Goal: Task Accomplishment & Management: Complete application form

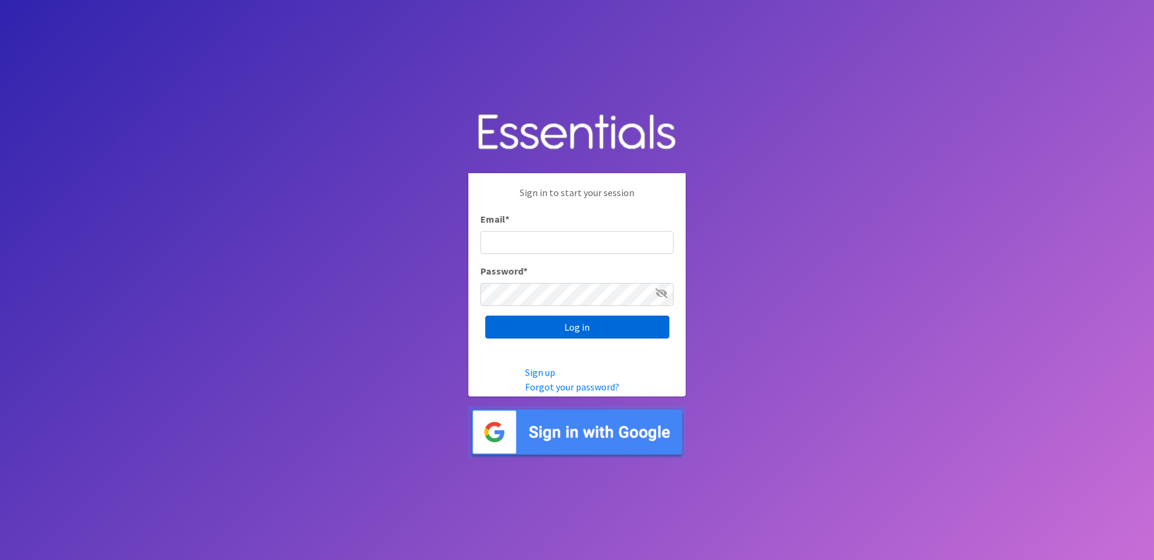
type input "[PERSON_NAME][EMAIL_ADDRESS][PERSON_NAME][DOMAIN_NAME]"
click at [578, 333] on input "Log in" at bounding box center [577, 327] width 184 height 23
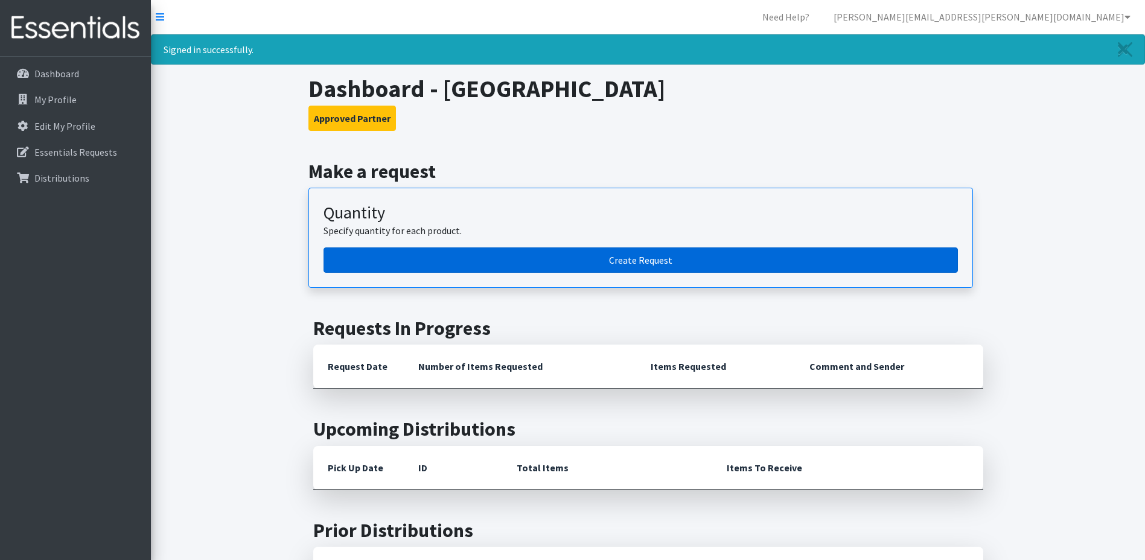
click at [648, 261] on link "Create Request" at bounding box center [641, 260] width 634 height 25
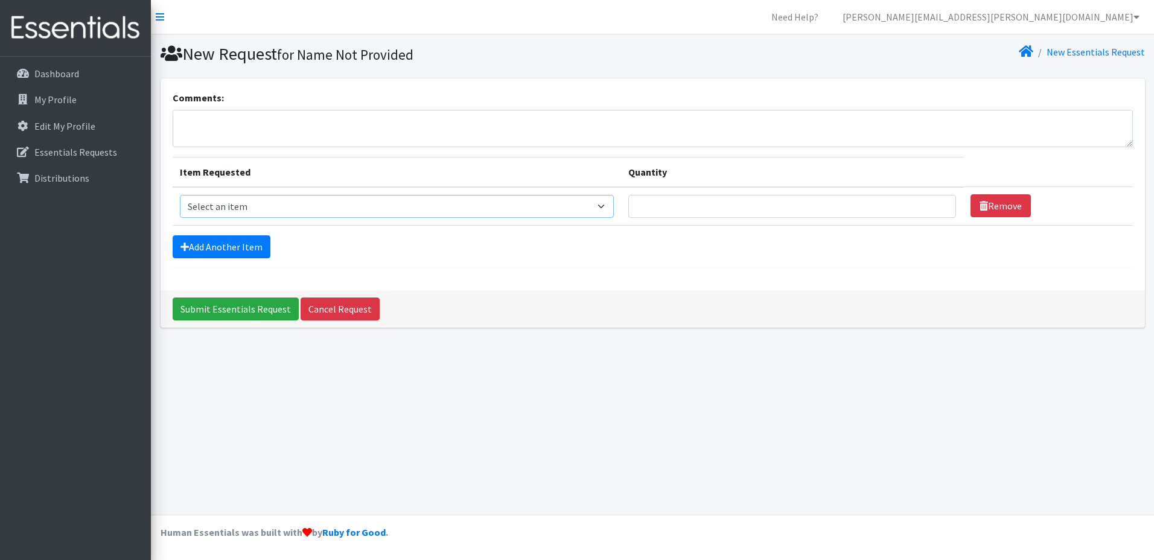
click at [612, 206] on select "Select an item Liners (Pack of 100) Makeup Bag (25) Pads 1 (Pack of 25) Pads 2 …" at bounding box center [397, 206] width 435 height 23
select select "13585"
click at [180, 195] on select "Select an item Liners (Pack of 100) Makeup Bag (25) Pads 1 (Pack of 25) Pads 2 …" at bounding box center [397, 206] width 435 height 23
click at [931, 213] on input "Quantity" at bounding box center [792, 206] width 328 height 23
click at [938, 203] on input "1" at bounding box center [792, 206] width 328 height 23
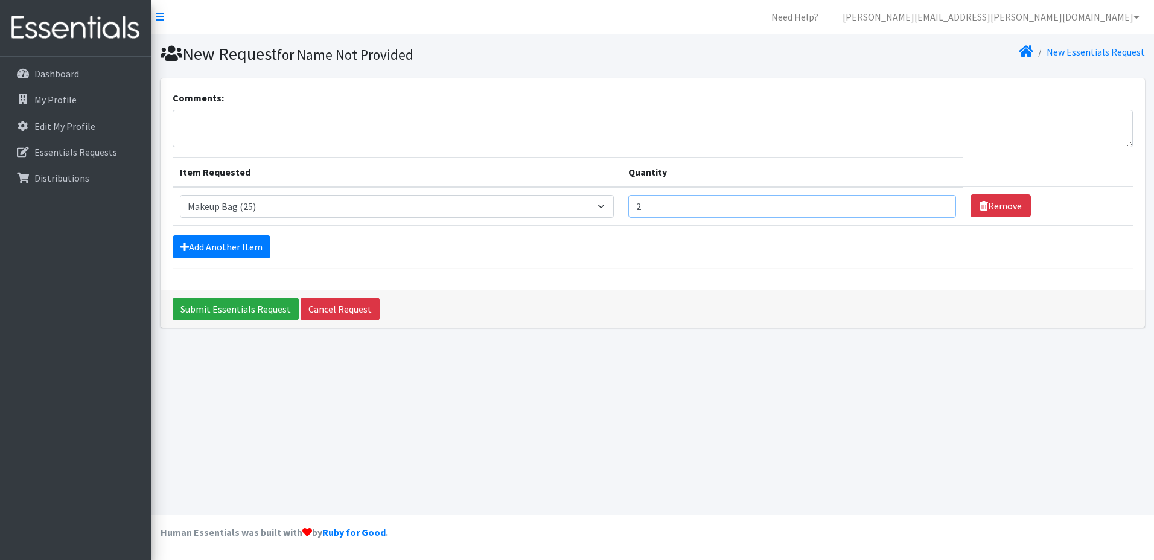
click at [934, 203] on input "2" at bounding box center [792, 206] width 328 height 23
click at [933, 203] on input "3" at bounding box center [792, 206] width 328 height 23
click at [933, 203] on input "4" at bounding box center [792, 206] width 328 height 23
click at [933, 204] on input "5" at bounding box center [792, 206] width 328 height 23
click at [936, 205] on input "6" at bounding box center [792, 206] width 328 height 23
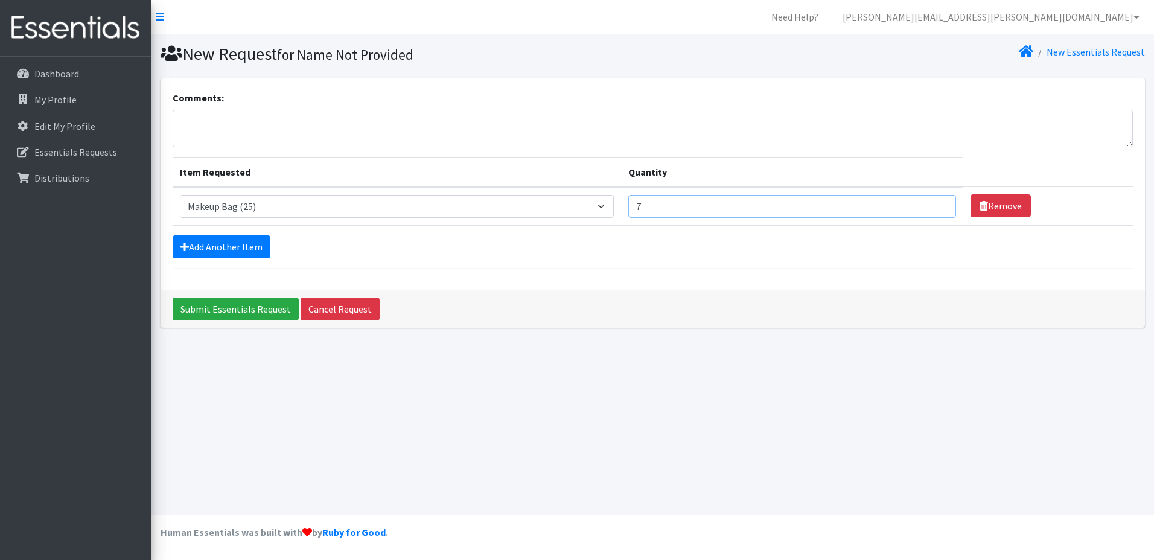
type input "7"
click at [935, 205] on input "7" at bounding box center [792, 206] width 328 height 23
click at [232, 246] on link "Add Another Item" at bounding box center [222, 246] width 98 height 23
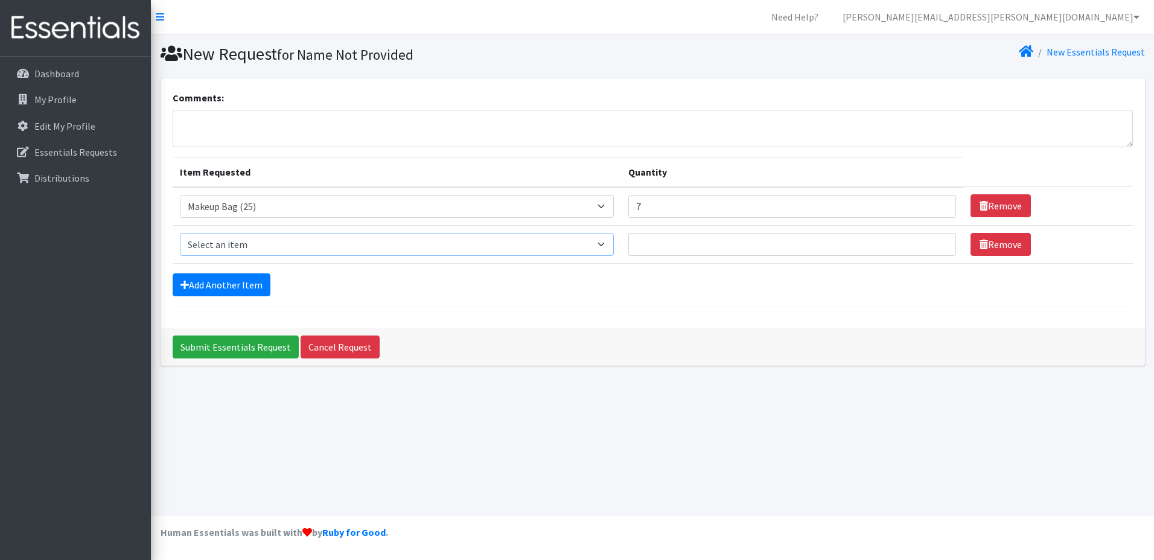
click at [602, 244] on select "Select an item Liners (Pack of 100) Makeup Bag (25) Pads 1 (Pack of 25) Pads 2 …" at bounding box center [397, 244] width 435 height 23
select select "13447"
click at [180, 233] on select "Select an item Liners (Pack of 100) Makeup Bag (25) Pads 1 (Pack of 25) Pads 2 …" at bounding box center [397, 244] width 435 height 23
click at [609, 244] on select "Select an item Liners (Pack of 100) Makeup Bag (25) Pads 1 (Pack of 25) Pads 2 …" at bounding box center [397, 244] width 435 height 23
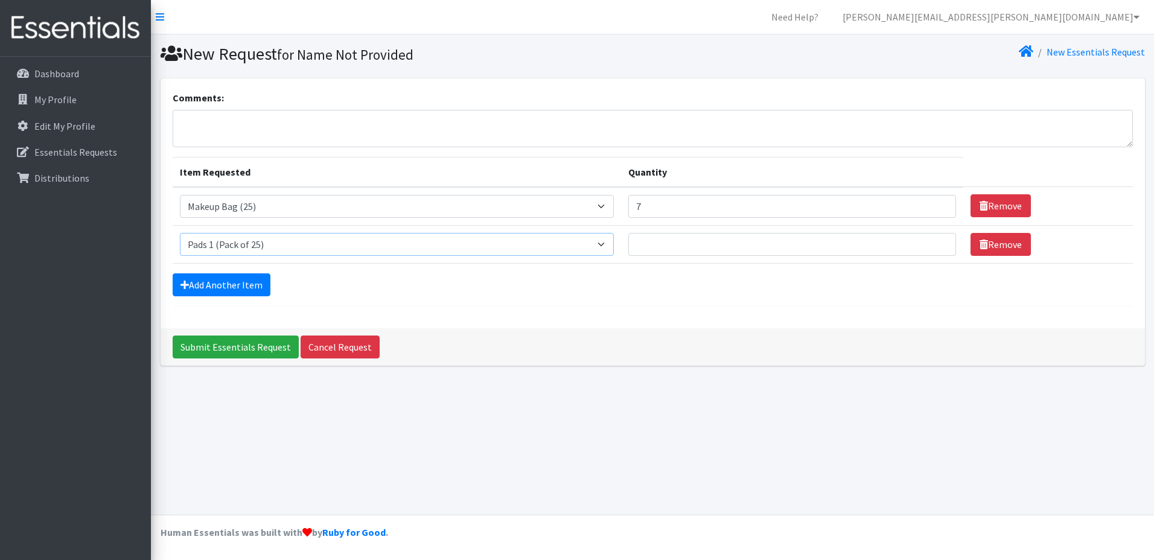
click at [609, 244] on select "Select an item Liners (Pack of 100) Makeup Bag (25) Pads 1 (Pack of 25) Pads 2 …" at bounding box center [397, 244] width 435 height 23
click at [934, 244] on input "1" at bounding box center [792, 244] width 328 height 23
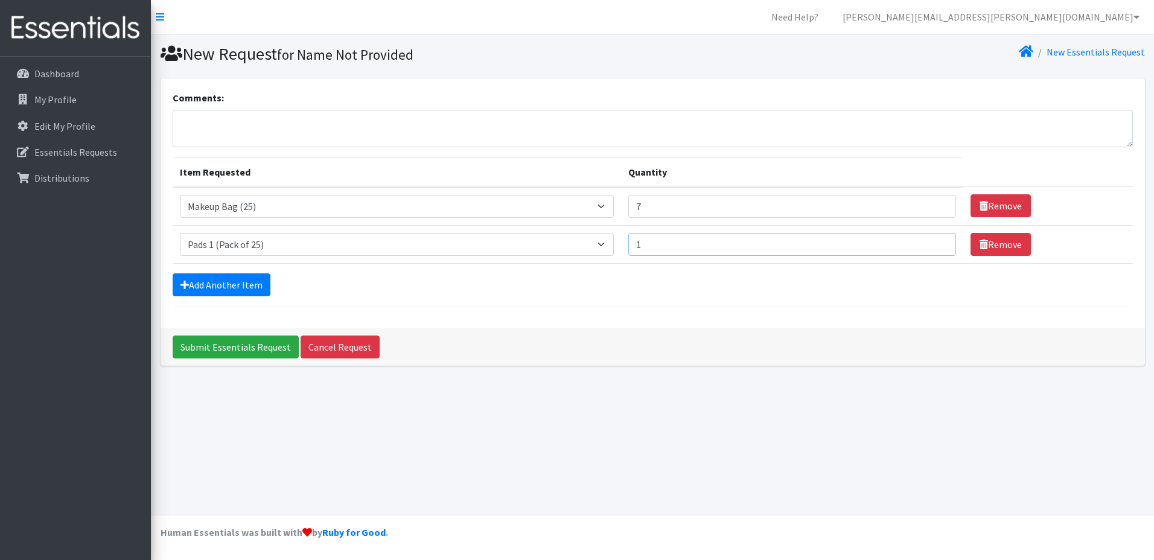
click at [934, 244] on input "1" at bounding box center [792, 244] width 328 height 23
click at [932, 241] on input "2" at bounding box center [792, 244] width 328 height 23
click at [932, 241] on input "3" at bounding box center [792, 244] width 328 height 23
click at [936, 240] on input "4" at bounding box center [792, 244] width 328 height 23
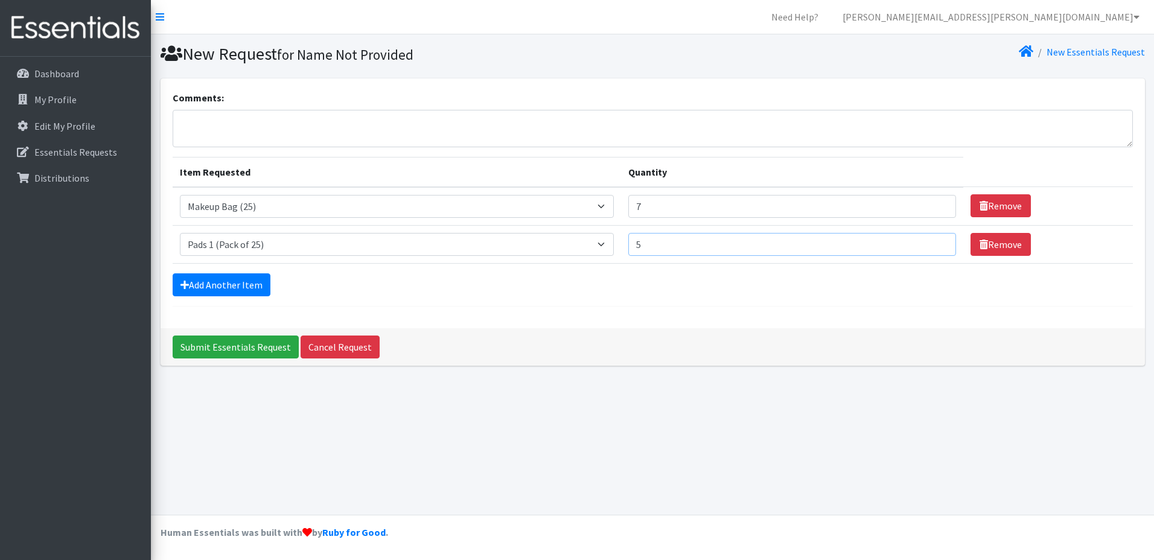
click at [936, 240] on input "5" at bounding box center [792, 244] width 328 height 23
click at [936, 240] on input "6" at bounding box center [792, 244] width 328 height 23
type input "7"
click at [936, 240] on input "7" at bounding box center [792, 244] width 328 height 23
click at [214, 288] on link "Add Another Item" at bounding box center [222, 284] width 98 height 23
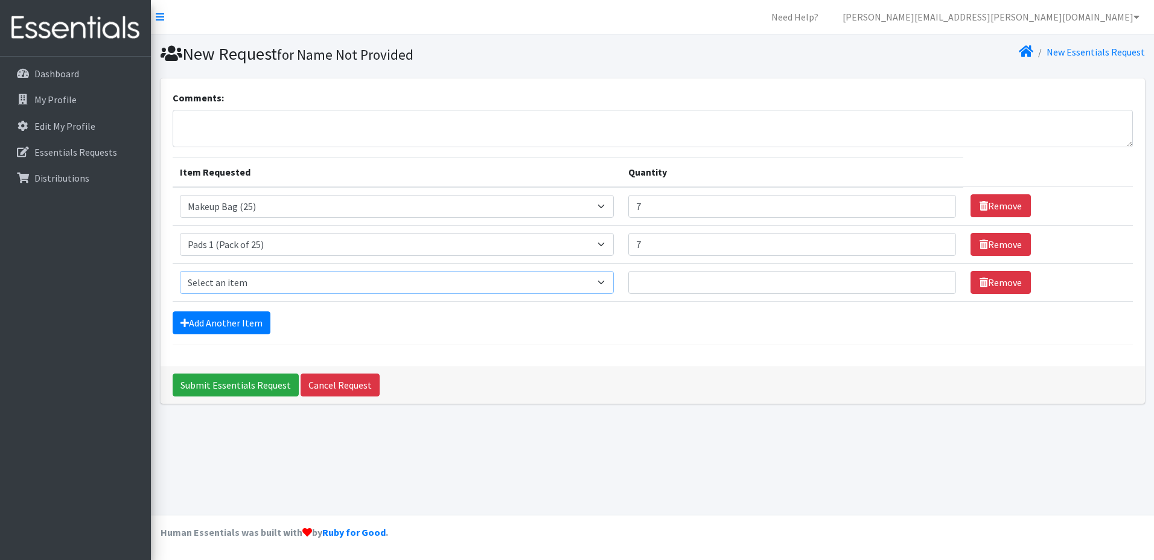
click at [234, 282] on select "Select an item Liners (Pack of 100) Makeup Bag (25) Pads 1 (Pack of 25) Pads 2 …" at bounding box center [397, 282] width 435 height 23
select select "13532"
click at [180, 271] on select "Select an item Liners (Pack of 100) Makeup Bag (25) Pads 1 (Pack of 25) Pads 2 …" at bounding box center [397, 282] width 435 height 23
click at [936, 282] on input "1" at bounding box center [792, 282] width 328 height 23
click at [936, 282] on input "2" at bounding box center [792, 282] width 328 height 23
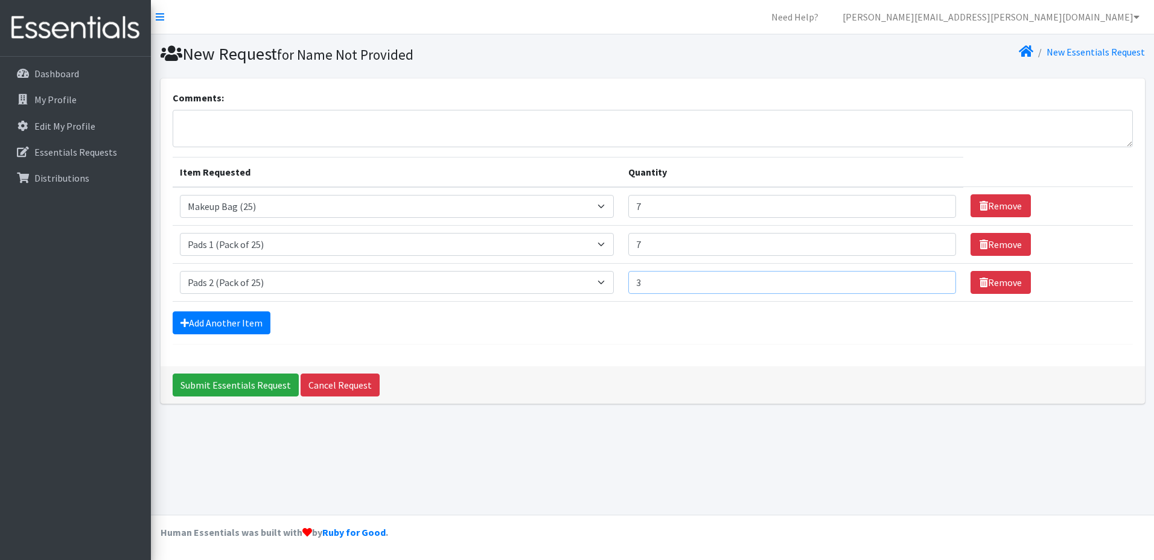
click at [936, 282] on input "3" at bounding box center [792, 282] width 328 height 23
click at [936, 282] on input "4" at bounding box center [792, 282] width 328 height 23
click at [936, 282] on input "5" at bounding box center [792, 282] width 328 height 23
click at [936, 282] on input "6" at bounding box center [792, 282] width 328 height 23
type input "7"
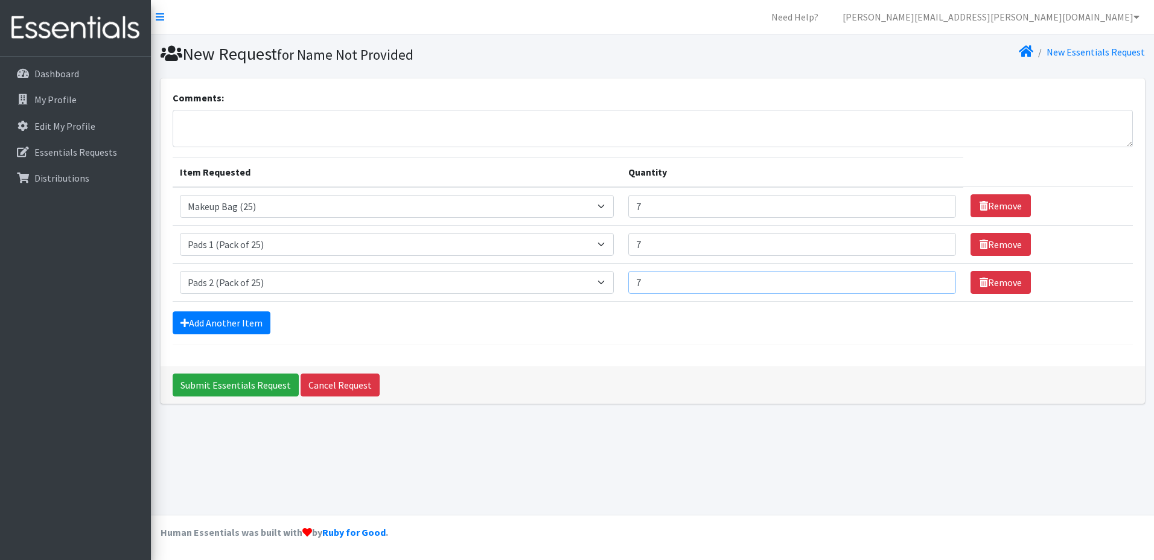
click at [936, 282] on input "7" at bounding box center [792, 282] width 328 height 23
click at [234, 328] on link "Add Another Item" at bounding box center [222, 323] width 98 height 23
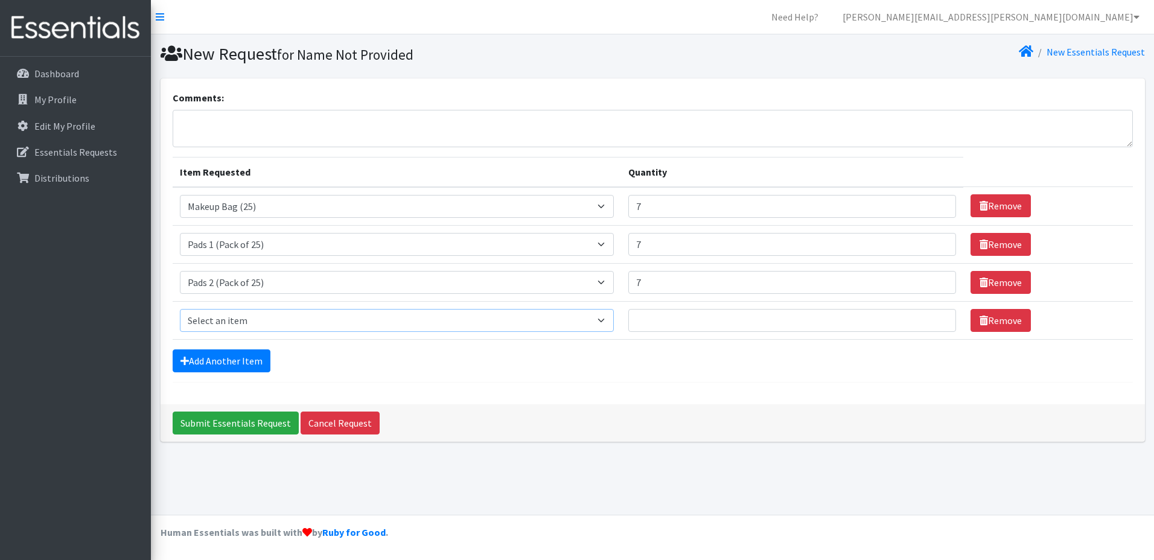
click at [609, 319] on select "Select an item Liners (Pack of 100) Makeup Bag (25) Pads 1 (Pack of 25) Pads 2 …" at bounding box center [397, 320] width 435 height 23
select select "13533"
click at [180, 309] on select "Select an item Liners (Pack of 100) Makeup Bag (25) Pads 1 (Pack of 25) Pads 2 …" at bounding box center [397, 320] width 435 height 23
click at [933, 319] on input "1" at bounding box center [792, 320] width 328 height 23
click at [935, 319] on input "2" at bounding box center [792, 320] width 328 height 23
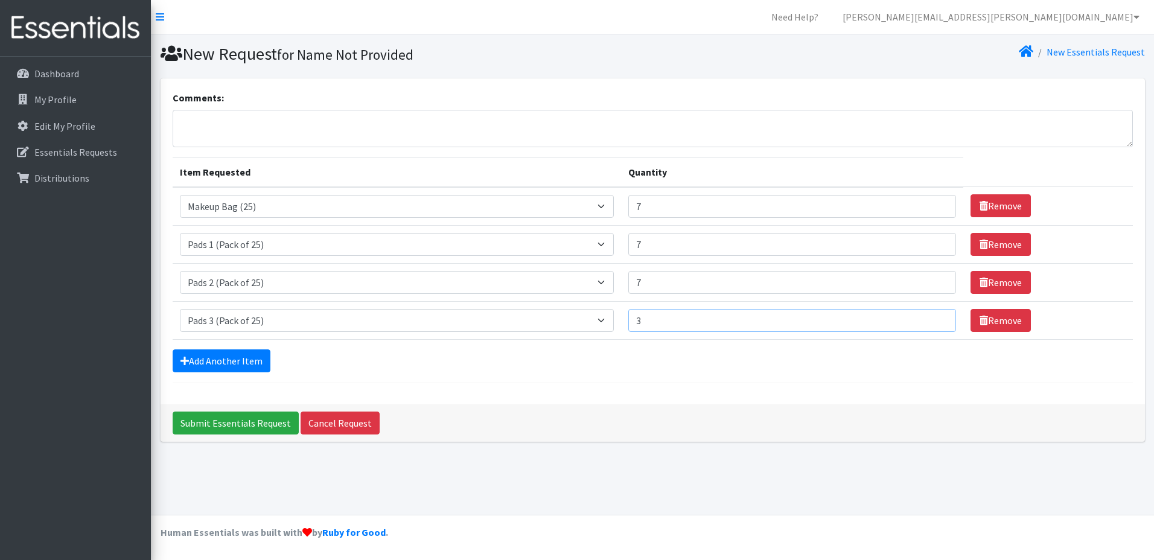
click at [935, 319] on input "3" at bounding box center [792, 320] width 328 height 23
click at [935, 319] on input "4" at bounding box center [792, 320] width 328 height 23
click at [935, 319] on input "5" at bounding box center [792, 320] width 328 height 23
click at [935, 319] on input "6" at bounding box center [792, 320] width 328 height 23
type input "7"
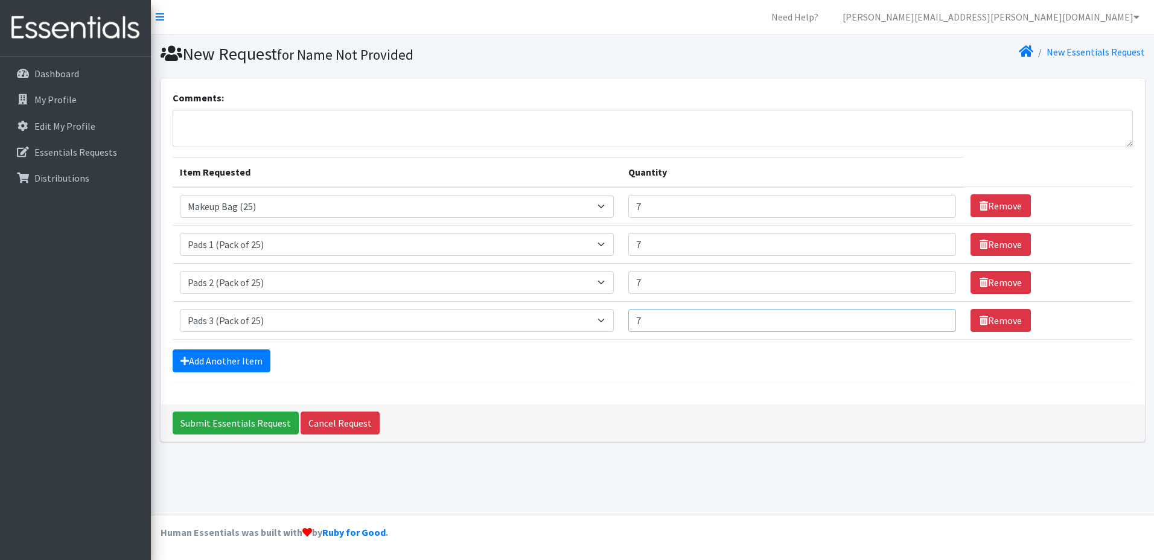
click at [935, 319] on input "7" at bounding box center [792, 320] width 328 height 23
click at [199, 360] on link "Add Another Item" at bounding box center [222, 361] width 98 height 23
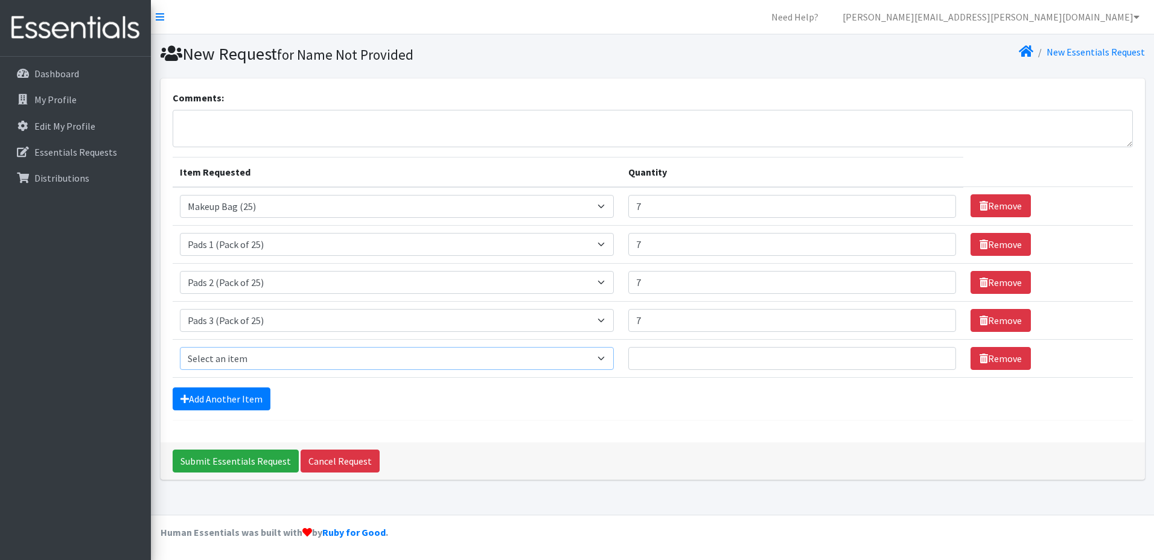
click at [607, 357] on select "Select an item Liners (Pack of 100) Makeup Bag (25) Pads 1 (Pack of 25) Pads 2 …" at bounding box center [397, 358] width 435 height 23
select select "13534"
click at [180, 347] on select "Select an item Liners (Pack of 100) Makeup Bag (25) Pads 1 (Pack of 25) Pads 2 …" at bounding box center [397, 358] width 435 height 23
click at [936, 362] on input "1" at bounding box center [792, 358] width 328 height 23
click at [933, 356] on input "2" at bounding box center [792, 358] width 328 height 23
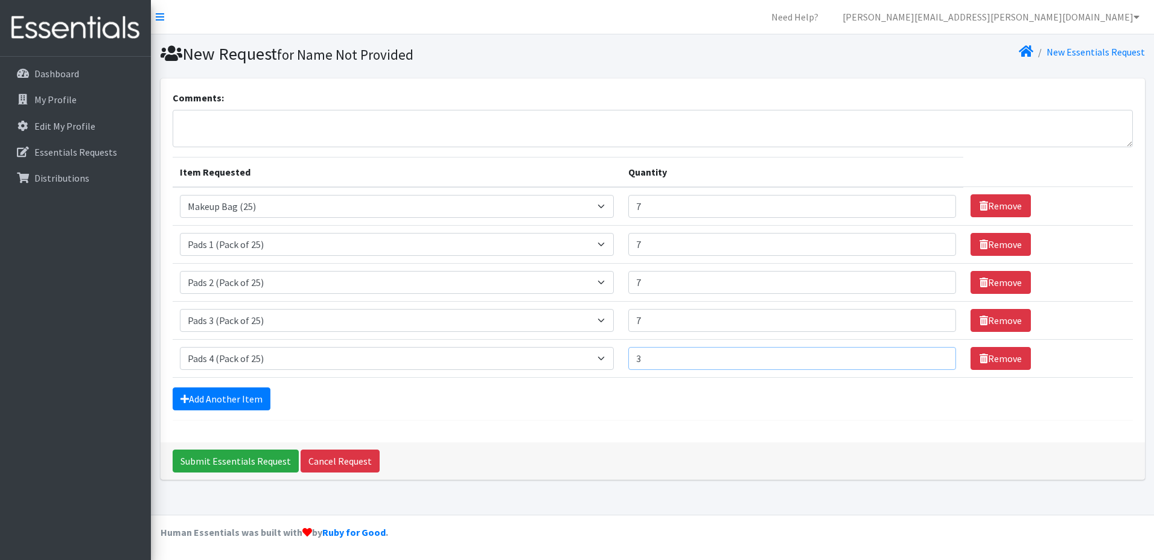
click at [933, 356] on input "3" at bounding box center [792, 358] width 328 height 23
drag, startPoint x: 933, startPoint y: 356, endPoint x: 920, endPoint y: 358, distance: 13.4
type input "4"
click at [932, 356] on input "4" at bounding box center [792, 358] width 328 height 23
click at [241, 462] on input "Submit Essentials Request" at bounding box center [236, 461] width 126 height 23
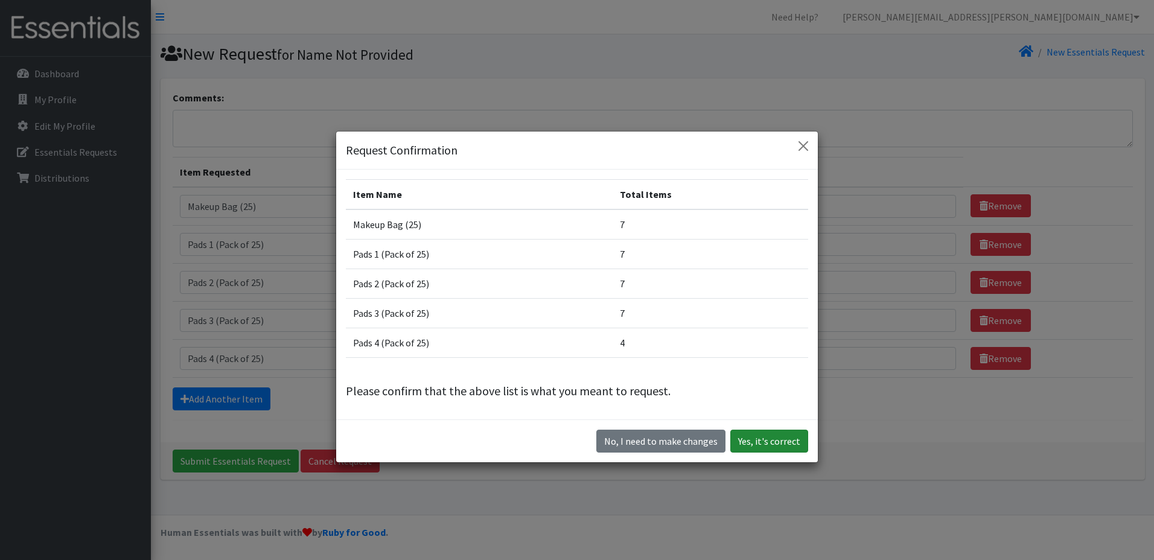
click at [760, 439] on button "Yes, it's correct" at bounding box center [769, 441] width 78 height 23
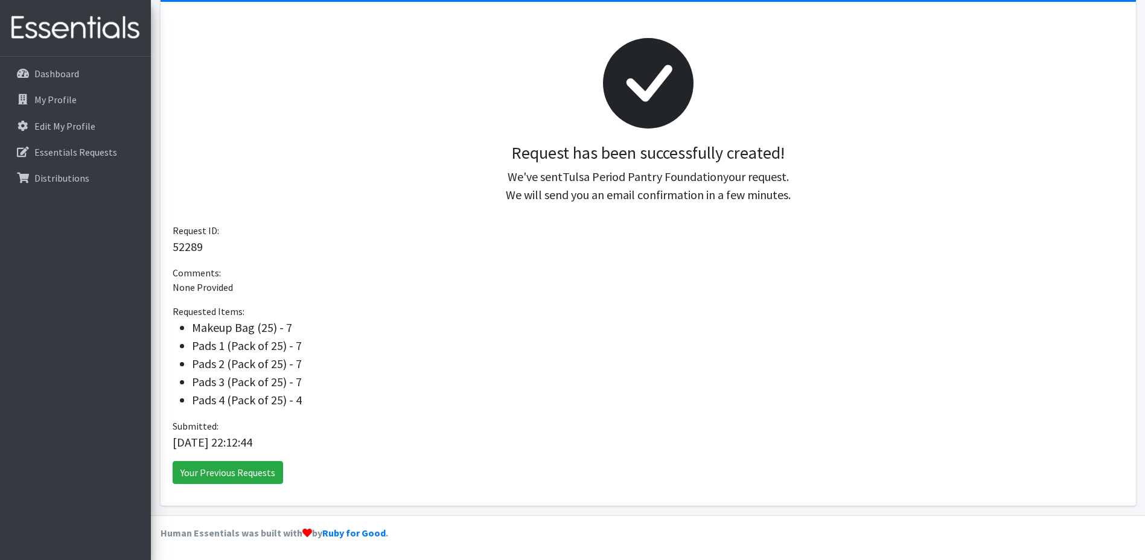
scroll to position [145, 0]
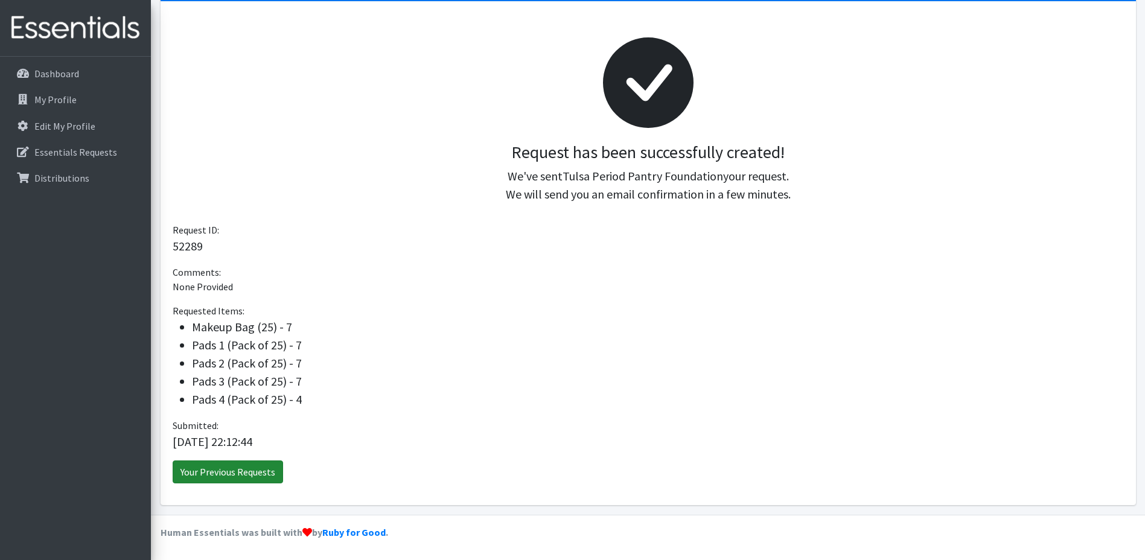
click at [240, 475] on link "Your Previous Requests" at bounding box center [228, 472] width 110 height 23
